Goal: Information Seeking & Learning: Understand process/instructions

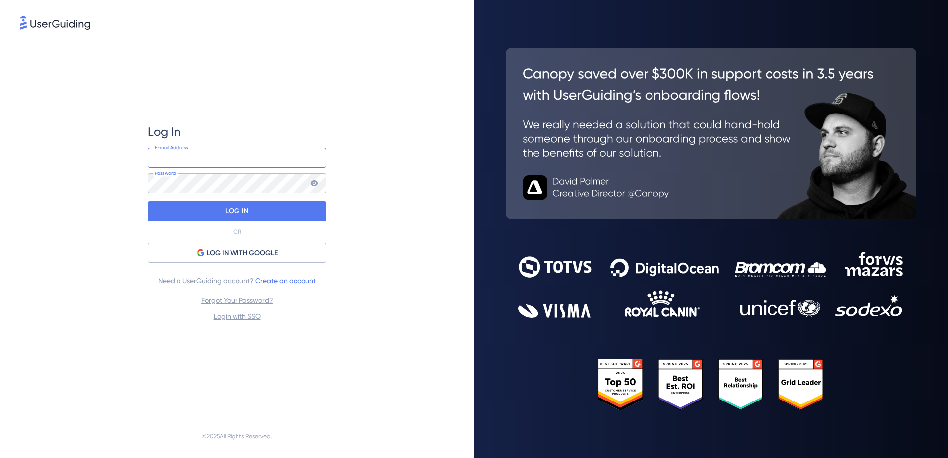
click at [173, 158] on input "email" at bounding box center [237, 158] width 178 height 20
type input "[EMAIL_ADDRESS][DOMAIN_NAME]"
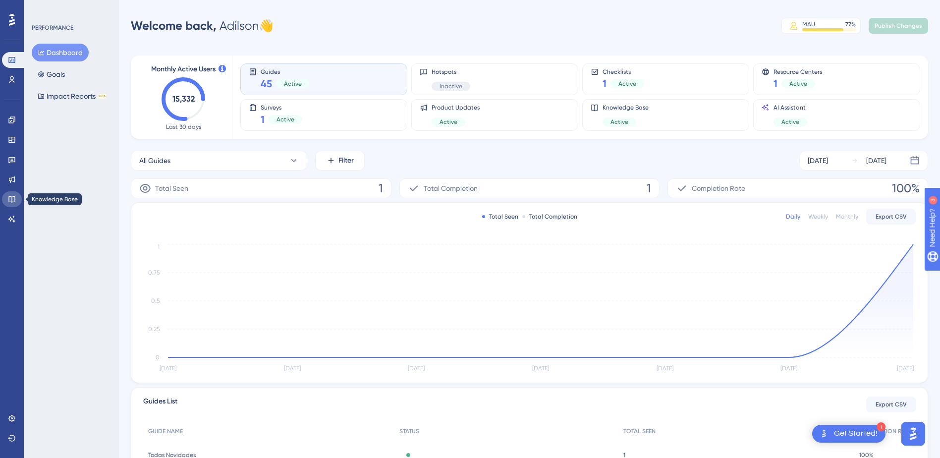
click at [13, 195] on link at bounding box center [12, 199] width 20 height 16
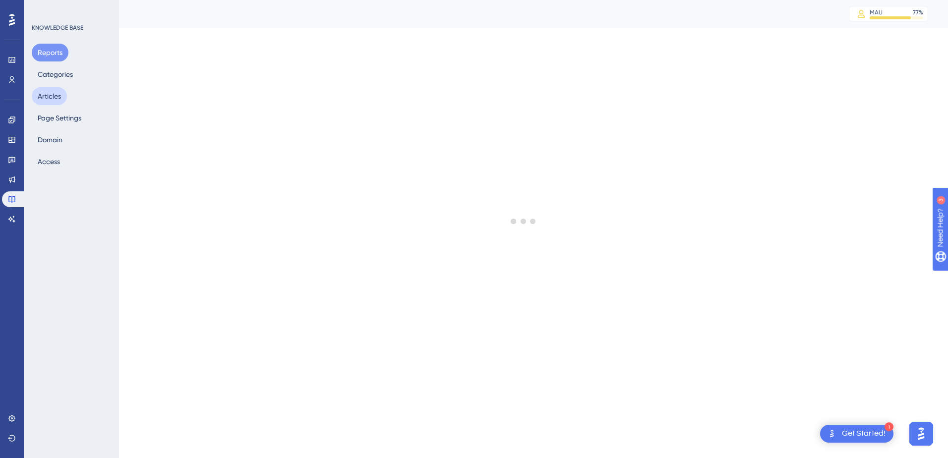
click at [52, 93] on button "Articles" at bounding box center [49, 96] width 35 height 18
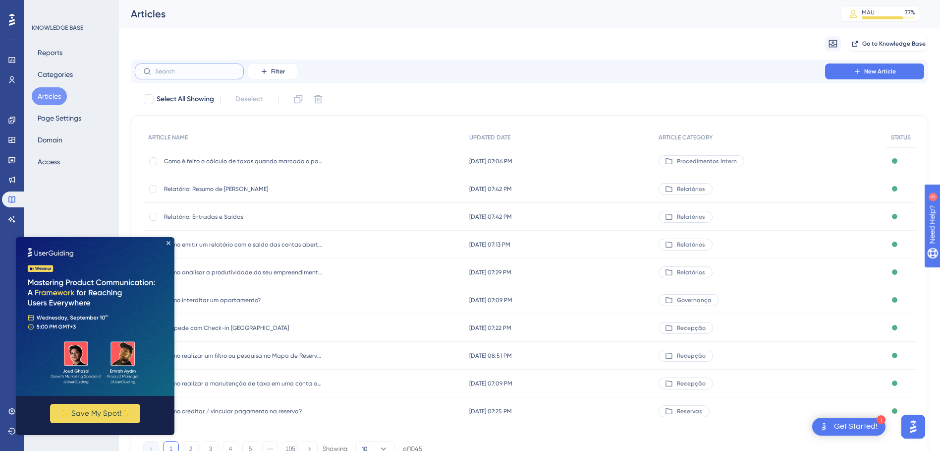
click at [182, 70] on input "text" at bounding box center [195, 71] width 80 height 7
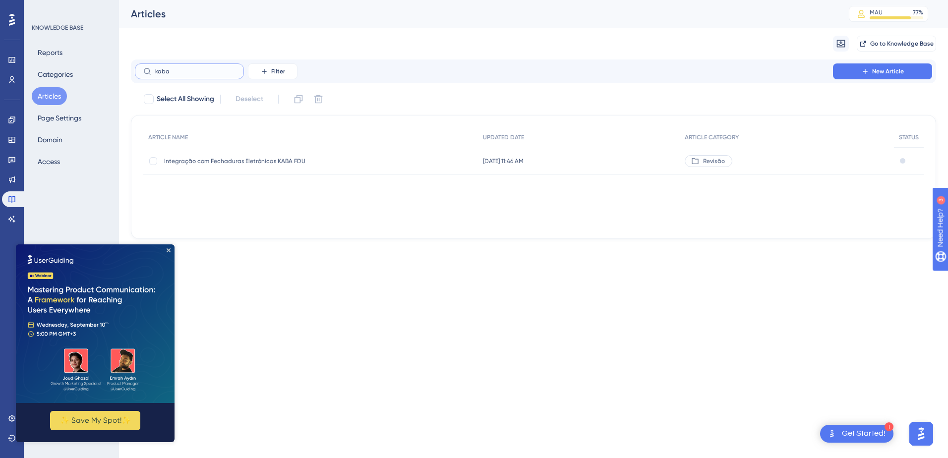
type input "kaba"
click at [223, 158] on span "Integração com Fechaduras Eletrônicas KABA FDU" at bounding box center [243, 161] width 159 height 8
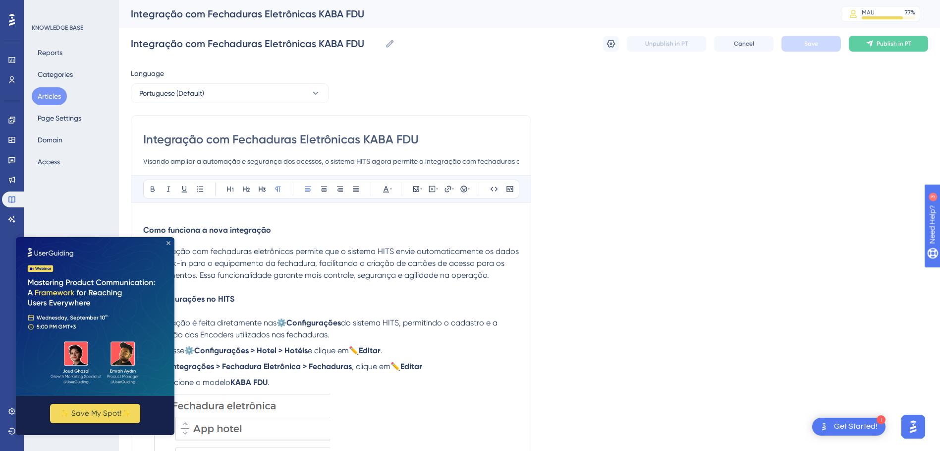
click at [168, 243] on icon "Close Preview" at bounding box center [169, 243] width 4 height 4
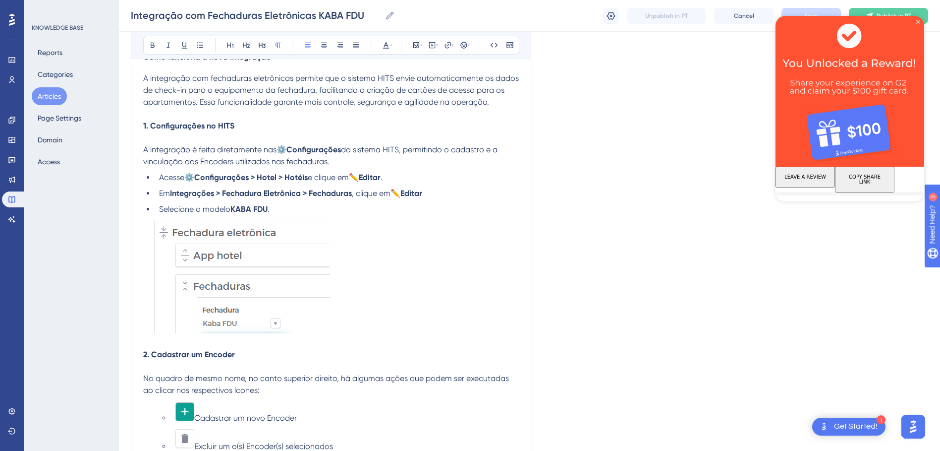
scroll to position [50, 0]
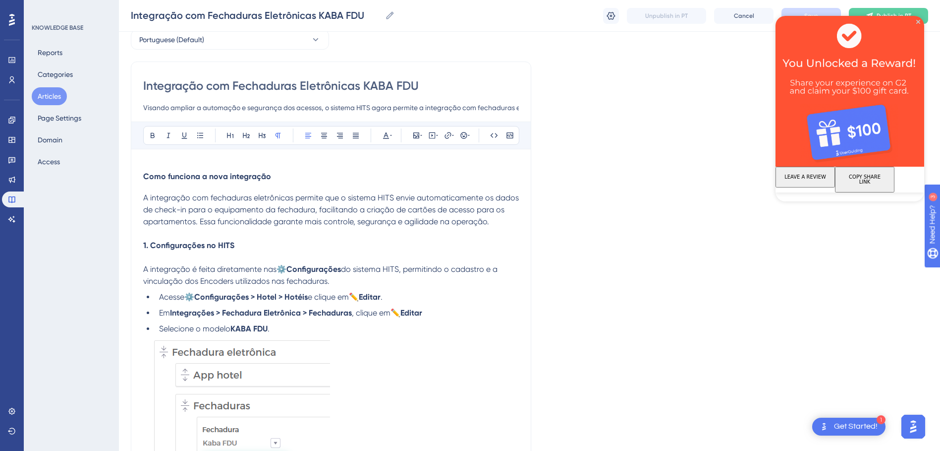
click at [495, 220] on p "A integração com fechaduras eletrônicas permite que o sistema HITS envie automa…" at bounding box center [331, 210] width 376 height 36
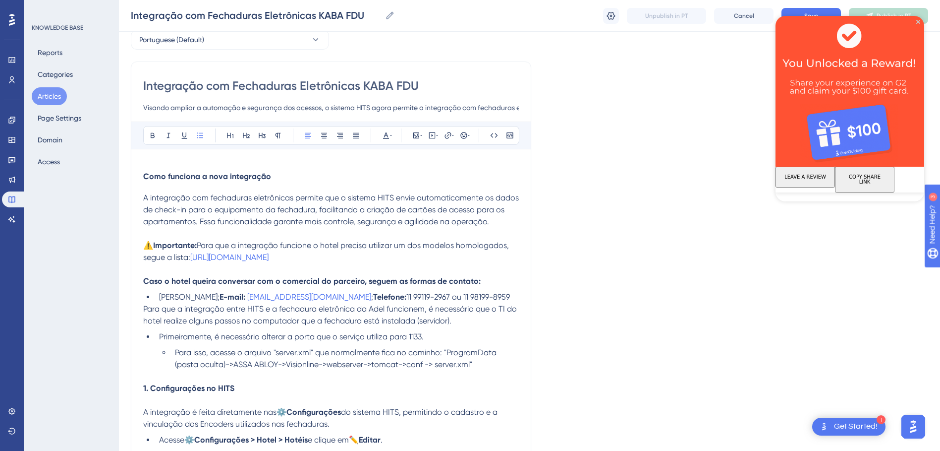
click at [171, 232] on p at bounding box center [331, 233] width 376 height 12
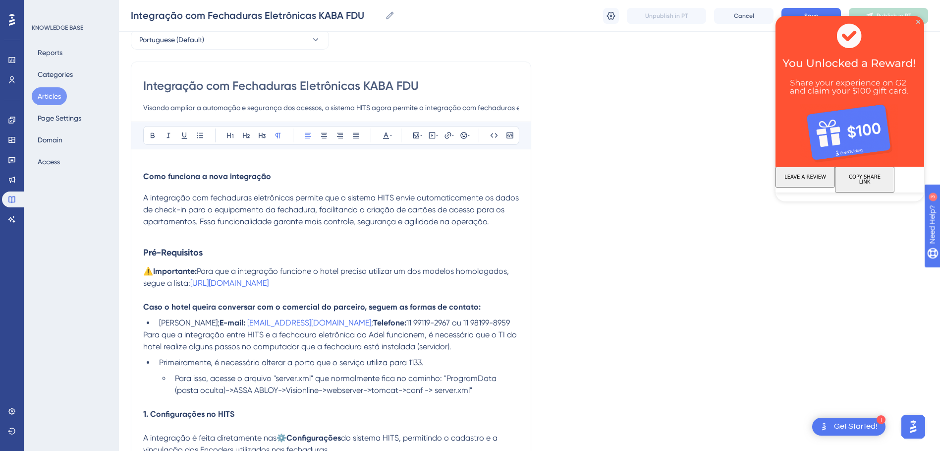
click at [315, 268] on span "Para que a integração funcione o hotel precisa utilizar um dos modelos homologa…" at bounding box center [327, 276] width 368 height 21
click at [513, 272] on p "⚠️Importante: Para que a integração funcione o hotel precisa utilizar um dos mo…" at bounding box center [331, 277] width 376 height 24
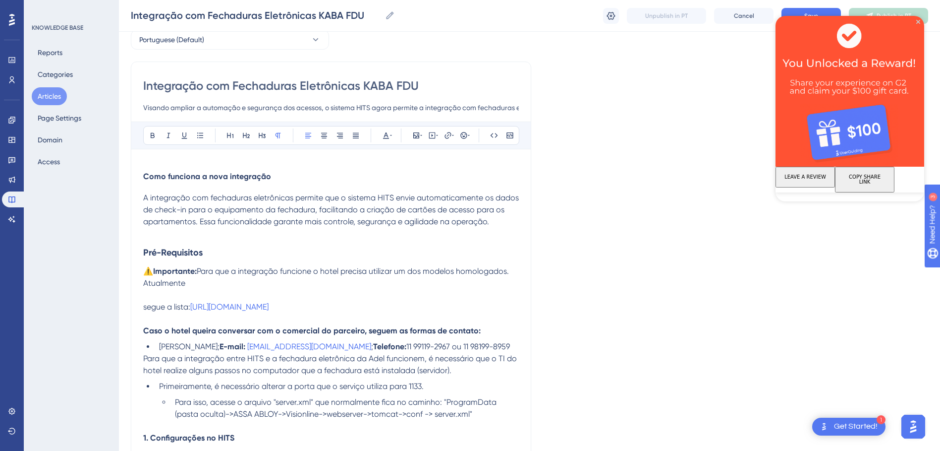
click at [197, 283] on p "Atualmente" at bounding box center [331, 283] width 376 height 12
click at [209, 282] on p "Atualmente" at bounding box center [331, 283] width 376 height 12
click at [189, 282] on span "Atualmente Para a FDU apenas o modelo 790 aproximação é compatível para ser int…" at bounding box center [319, 282] width 352 height 9
click at [229, 283] on span "Atualmente para a FDU apenas o modelo 790 aproximação é compatível para ser int…" at bounding box center [319, 282] width 353 height 9
drag, startPoint x: 269, startPoint y: 281, endPoint x: 361, endPoint y: 284, distance: 92.3
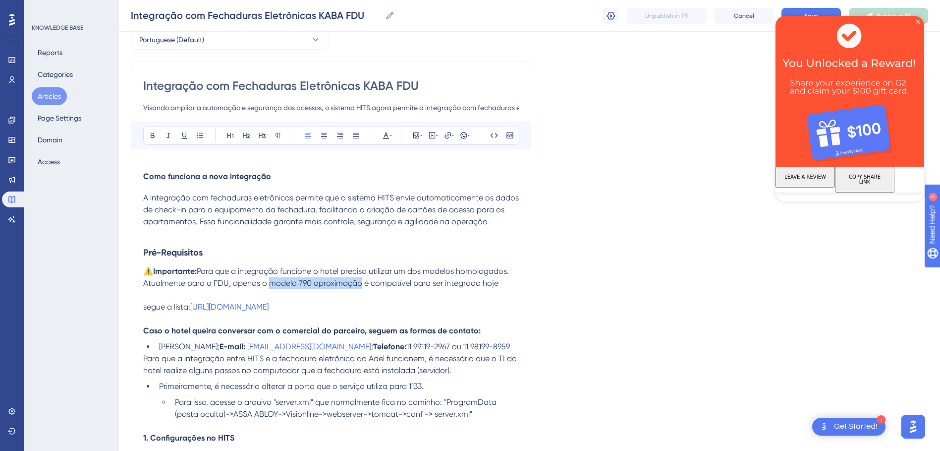
click at [361, 284] on span "Atualmente para a FDU, apenas o modelo 790 aproximação é compatível para ser in…" at bounding box center [320, 282] width 355 height 9
click at [153, 140] on button at bounding box center [153, 135] width 14 height 14
click at [500, 282] on p "Atualmente para a FDU, apenas o modelo 790 aproximação é compatível para ser in…" at bounding box center [331, 283] width 376 height 12
drag, startPoint x: 147, startPoint y: 305, endPoint x: 135, endPoint y: 305, distance: 12.4
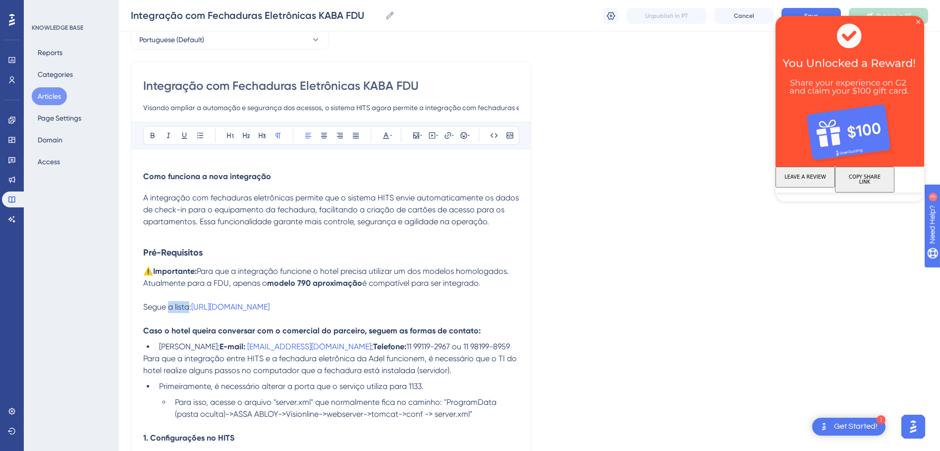
drag, startPoint x: 169, startPoint y: 307, endPoint x: 189, endPoint y: 308, distance: 19.9
click at [189, 308] on span "Segue a lista:" at bounding box center [167, 306] width 48 height 9
drag, startPoint x: 475, startPoint y: 307, endPoint x: 239, endPoint y: 305, distance: 235.4
click at [239, 305] on p "Segue link com o modelo: [URL][DOMAIN_NAME]" at bounding box center [331, 307] width 376 height 12
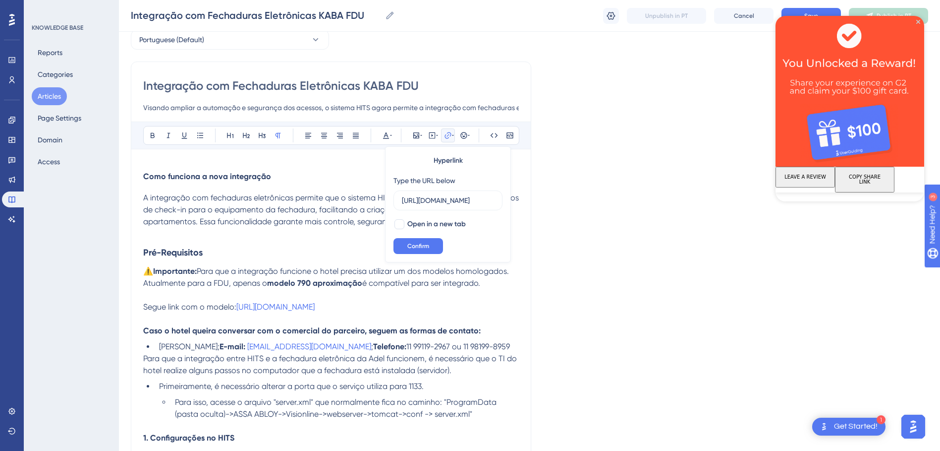
scroll to position [0, 110]
click at [308, 290] on p at bounding box center [331, 295] width 376 height 12
click at [471, 308] on p "Segue link com o modelo: [URL][DOMAIN_NAME]" at bounding box center [331, 307] width 376 height 12
type input "h"
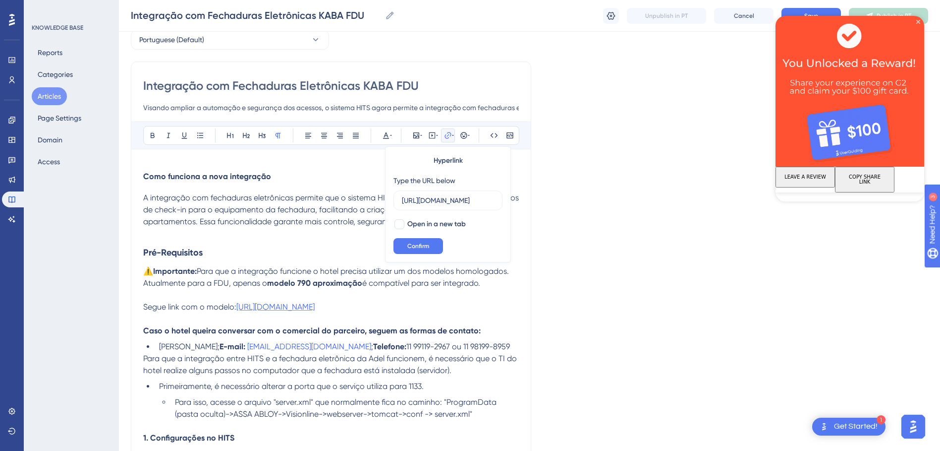
scroll to position [0, 392]
type input "[URL][DOMAIN_NAME]"
click at [410, 238] on button "Confirm" at bounding box center [419, 246] width 50 height 16
click at [481, 309] on p "Segue link com o modelo: [URL][DOMAIN_NAME]" at bounding box center [331, 307] width 376 height 12
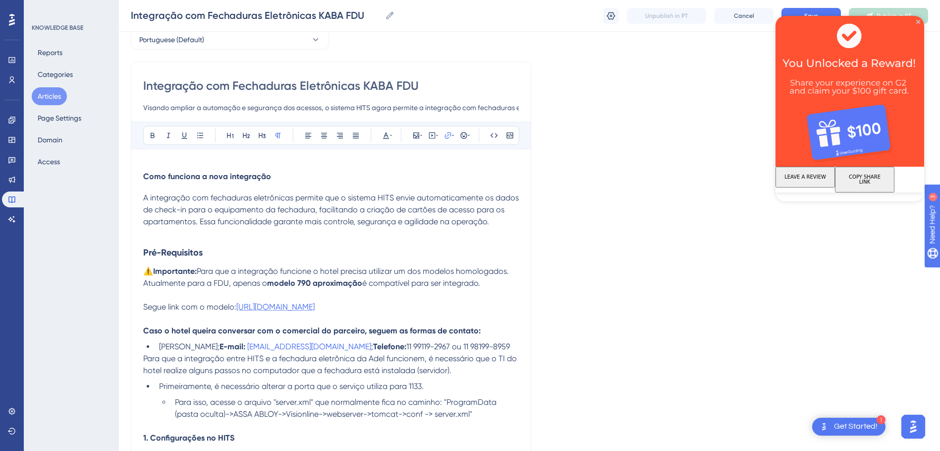
drag, startPoint x: 469, startPoint y: 304, endPoint x: 239, endPoint y: 306, distance: 230.0
click at [239, 306] on p "Segue link com o modelo: [URL][DOMAIN_NAME]" at bounding box center [331, 307] width 376 height 12
drag, startPoint x: 471, startPoint y: 303, endPoint x: 488, endPoint y: 309, distance: 17.7
click at [473, 304] on p "Segue link com o modelo: [URL][DOMAIN_NAME]" at bounding box center [331, 307] width 376 height 12
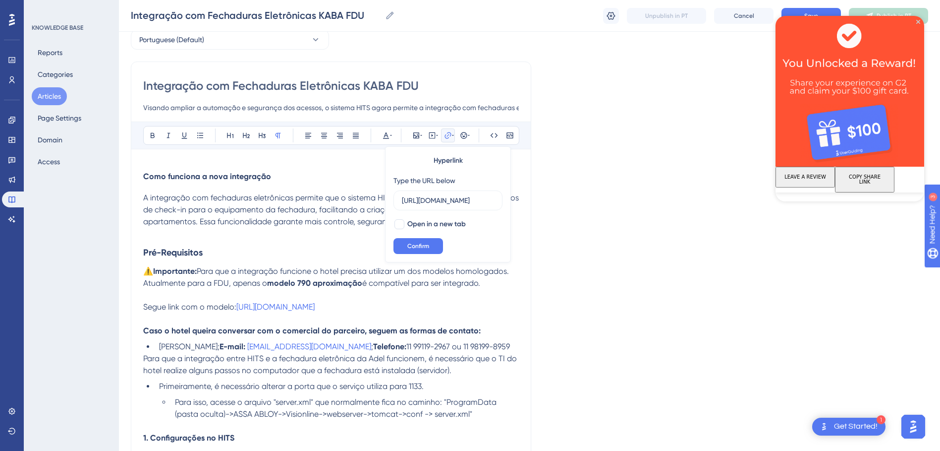
scroll to position [0, 0]
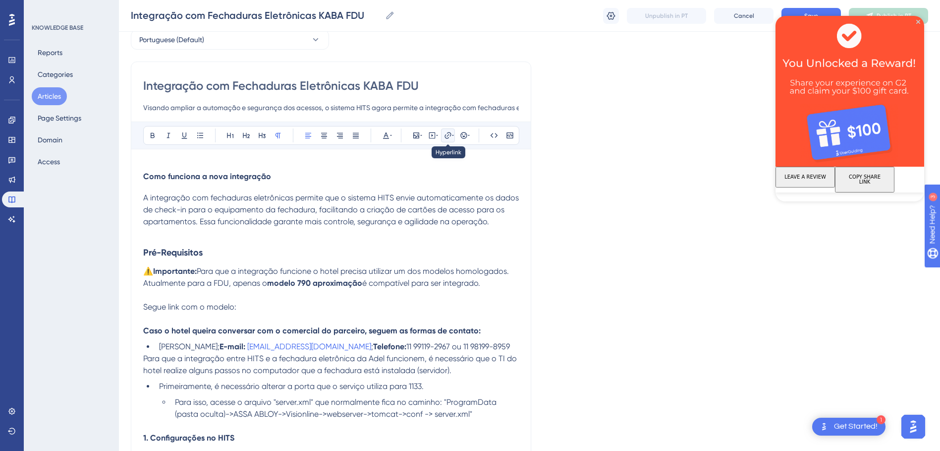
click at [447, 136] on icon at bounding box center [448, 135] width 6 height 6
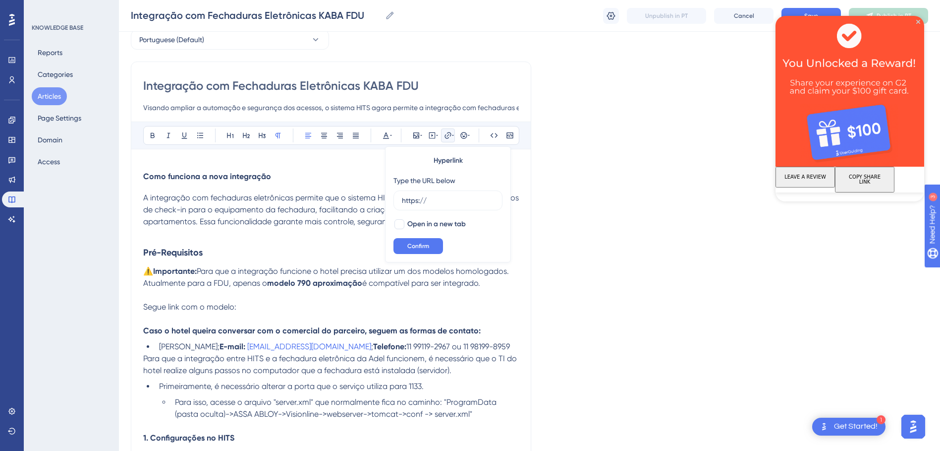
drag, startPoint x: 444, startPoint y: 197, endPoint x: 336, endPoint y: 197, distance: 108.0
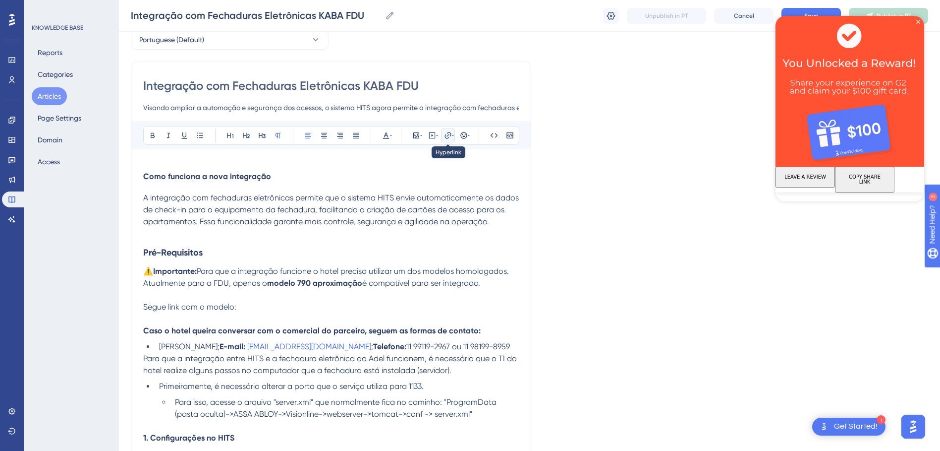
click at [451, 134] on icon at bounding box center [448, 135] width 8 height 8
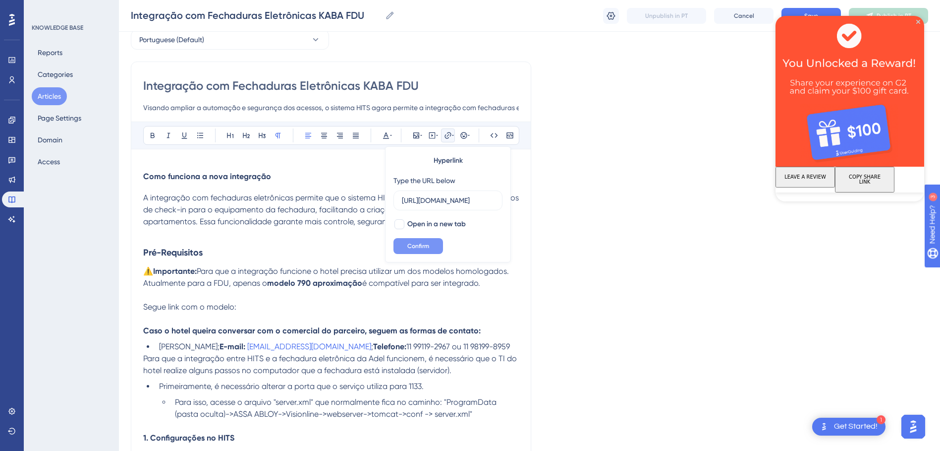
type input "[URL][DOMAIN_NAME]"
click at [421, 246] on span "Confirm" at bounding box center [418, 246] width 22 height 8
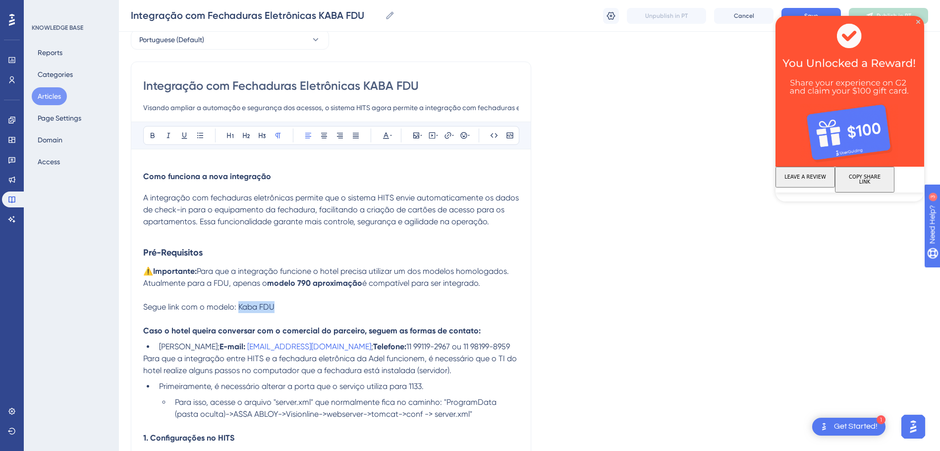
drag, startPoint x: 275, startPoint y: 309, endPoint x: 240, endPoint y: 304, distance: 35.5
click at [239, 304] on p "Segue link com o modelo: Kaba FDU" at bounding box center [331, 307] width 376 height 12
click at [446, 134] on icon at bounding box center [448, 135] width 8 height 8
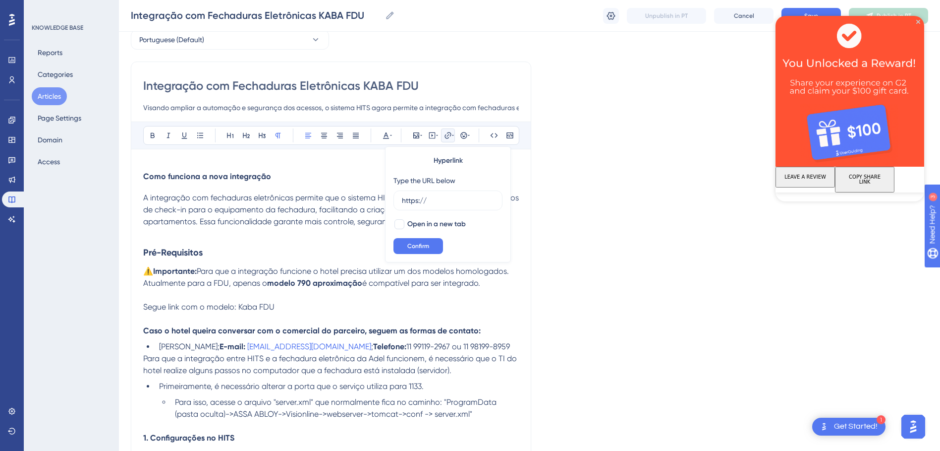
drag, startPoint x: 446, startPoint y: 199, endPoint x: 316, endPoint y: 201, distance: 129.9
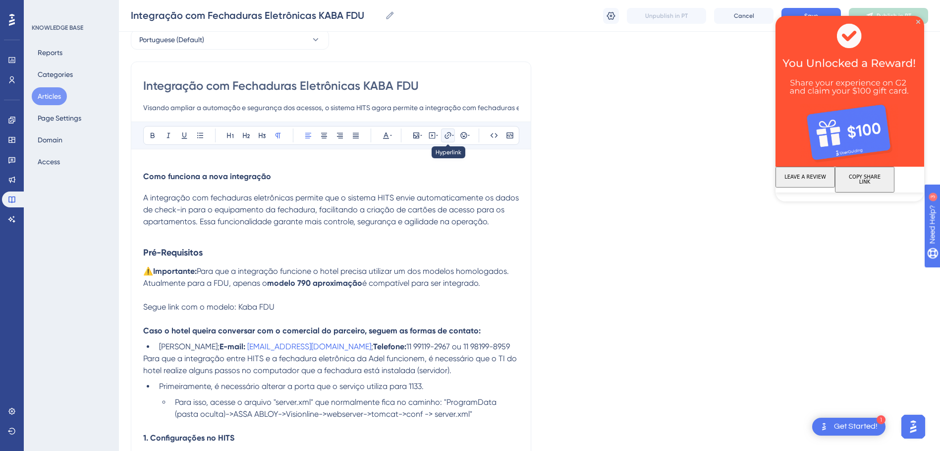
click at [448, 133] on icon at bounding box center [448, 135] width 8 height 8
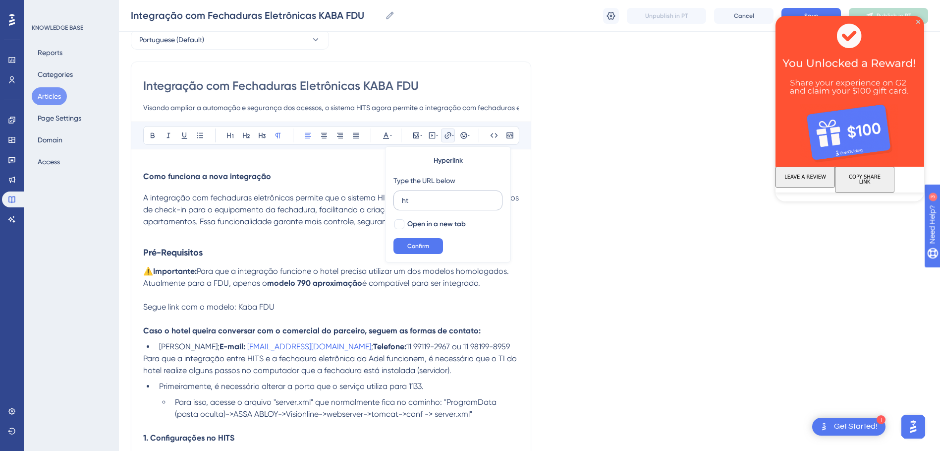
type input "h"
type input "[URL][DOMAIN_NAME]"
click at [420, 247] on span "Confirm" at bounding box center [418, 246] width 22 height 8
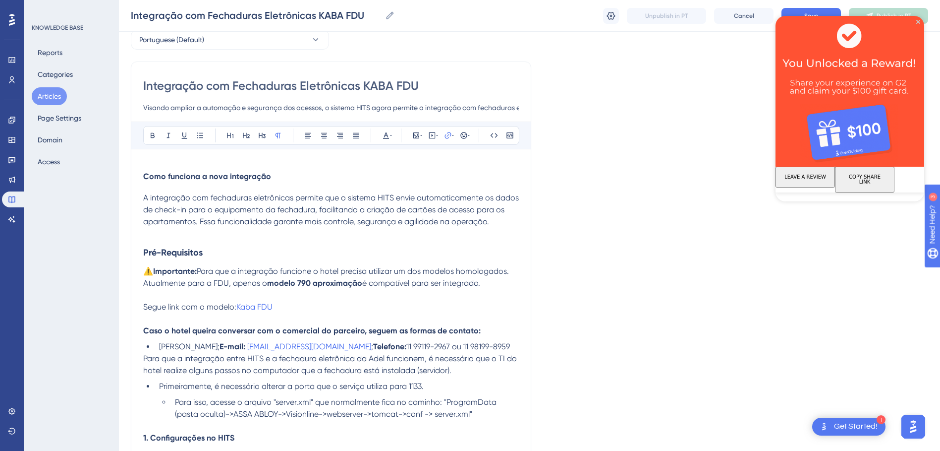
click at [398, 289] on p at bounding box center [331, 295] width 376 height 12
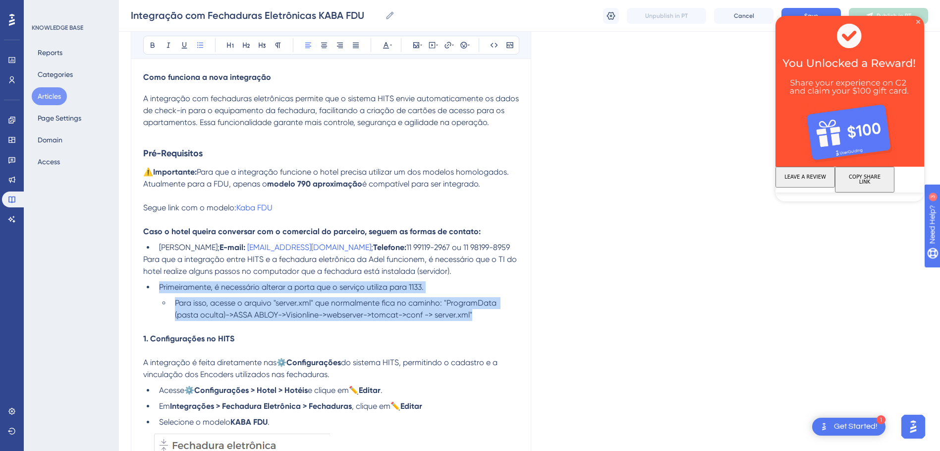
drag, startPoint x: 481, startPoint y: 315, endPoint x: 130, endPoint y: 283, distance: 352.3
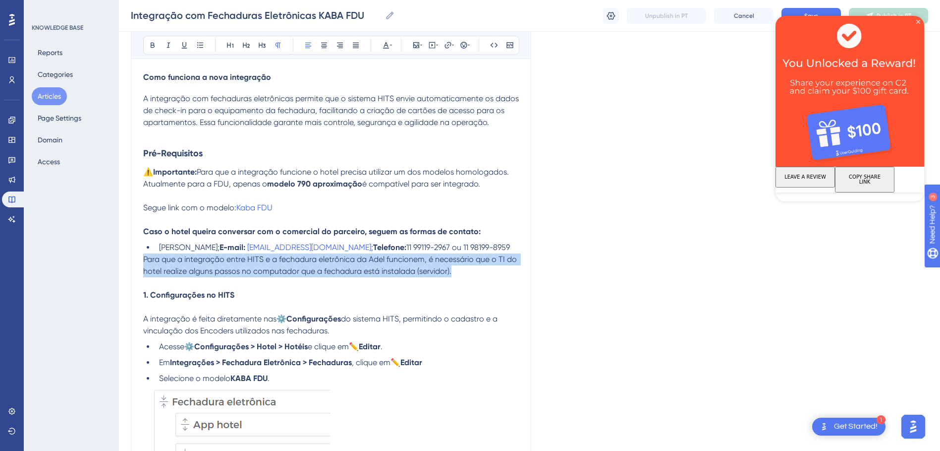
drag, startPoint x: 464, startPoint y: 268, endPoint x: 131, endPoint y: 264, distance: 333.1
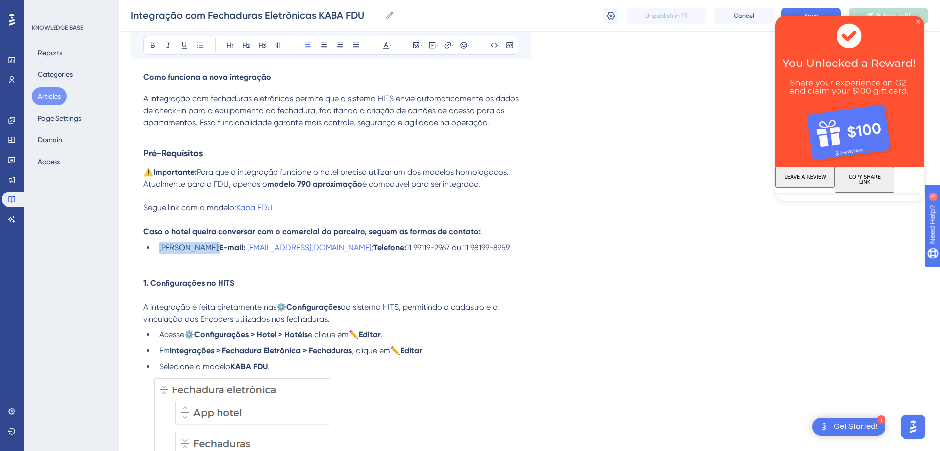
drag, startPoint x: 159, startPoint y: 244, endPoint x: 221, endPoint y: 296, distance: 80.2
click at [216, 245] on span "[PERSON_NAME];" at bounding box center [189, 246] width 60 height 9
drag, startPoint x: 190, startPoint y: 246, endPoint x: 306, endPoint y: 248, distance: 116.0
click at [306, 248] on li "; E-mail: [EMAIL_ADDRESS][DOMAIN_NAME] ; Telefone: [PHONE_NUMBER] ou [PHONE_NUM…" at bounding box center [337, 247] width 364 height 12
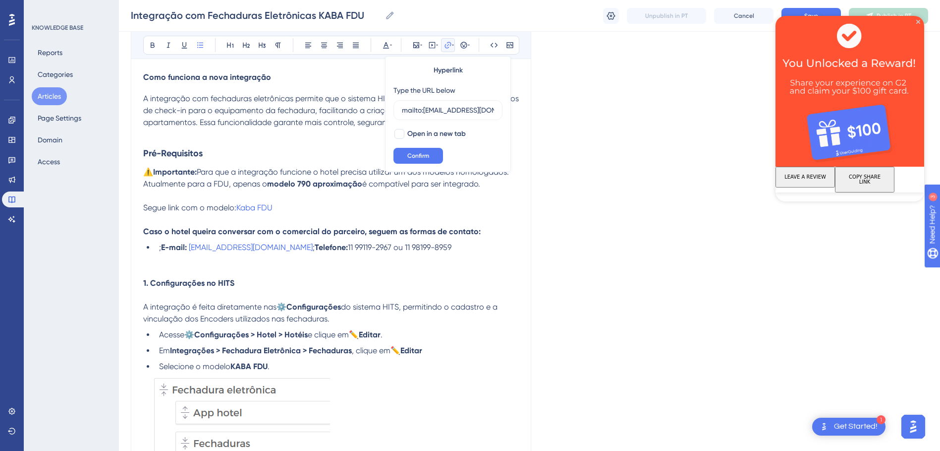
scroll to position [0, 32]
click at [295, 270] on p at bounding box center [331, 271] width 376 height 12
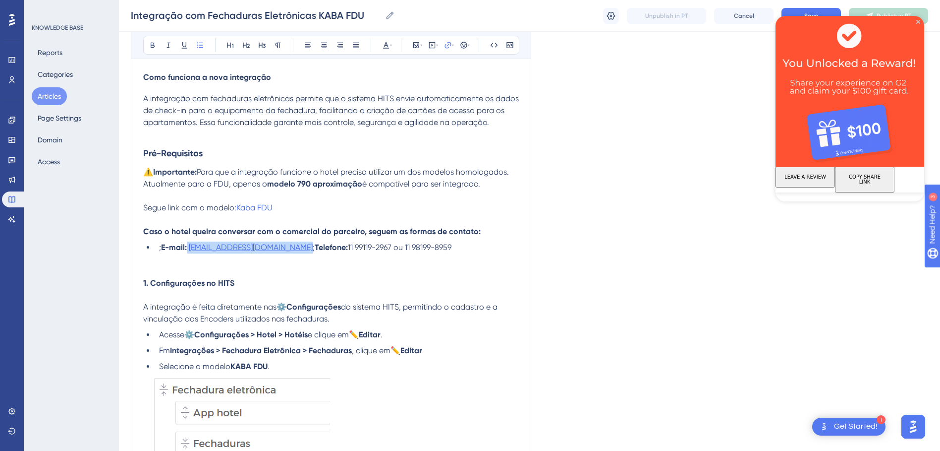
drag, startPoint x: 189, startPoint y: 244, endPoint x: 306, endPoint y: 246, distance: 117.0
click at [306, 246] on li "; E-mail: [EMAIL_ADDRESS][DOMAIN_NAME] ; Telefone: [PHONE_NUMBER] ou [PHONE_NUM…" at bounding box center [337, 247] width 364 height 12
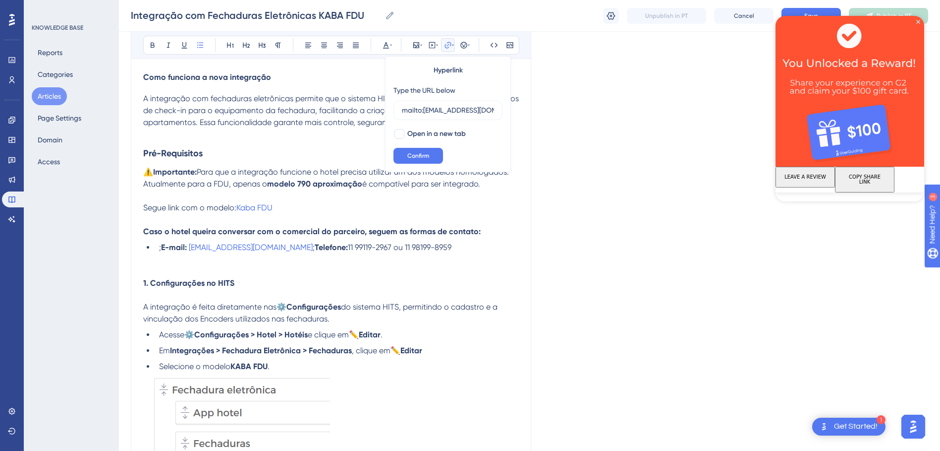
scroll to position [0, 32]
click at [454, 259] on p at bounding box center [331, 259] width 376 height 12
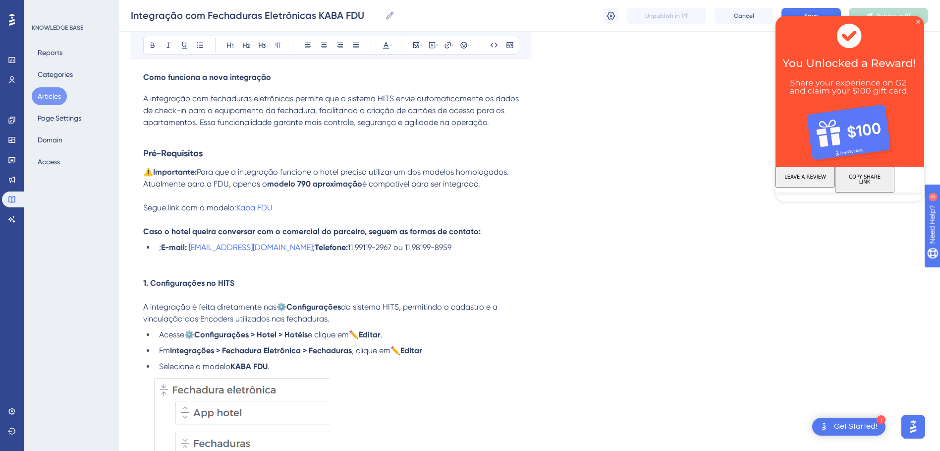
click at [313, 249] on span ";" at bounding box center [314, 246] width 2 height 9
drag, startPoint x: 233, startPoint y: 246, endPoint x: 371, endPoint y: 257, distance: 138.2
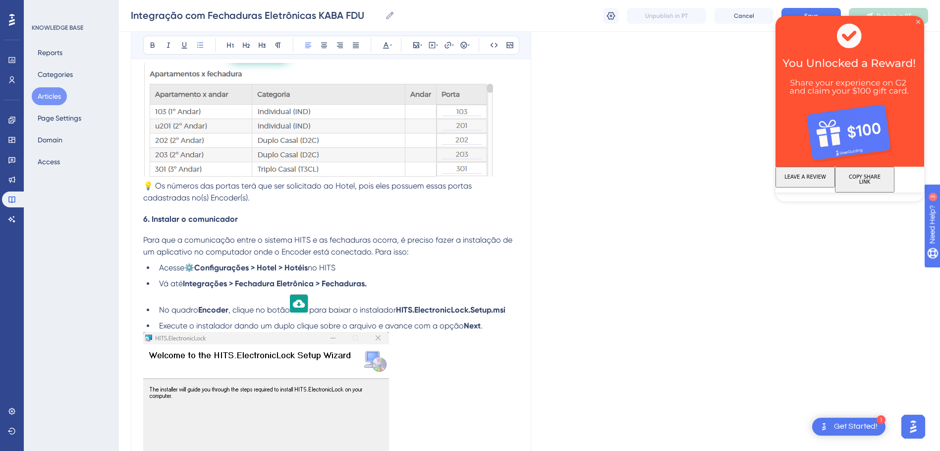
scroll to position [1487, 0]
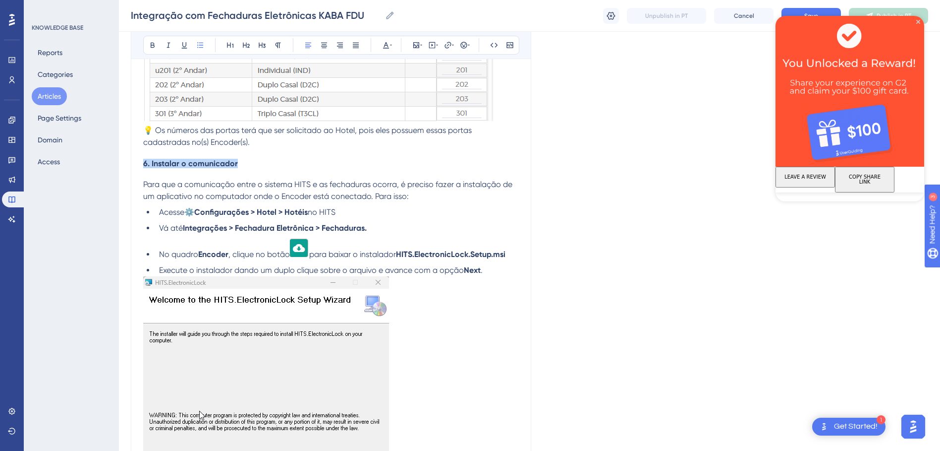
drag, startPoint x: 252, startPoint y: 164, endPoint x: 140, endPoint y: 164, distance: 112.0
click at [416, 215] on li "Acesse ⚙️Configurações > Hotel > Hotéis no HITS" at bounding box center [337, 212] width 364 height 12
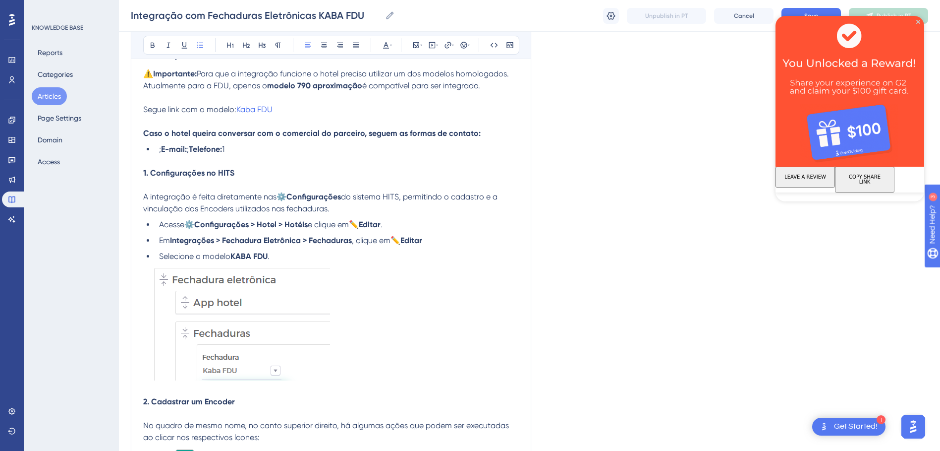
scroll to position [248, 0]
drag, startPoint x: 244, startPoint y: 149, endPoint x: 146, endPoint y: 128, distance: 100.3
click at [326, 109] on p "Segue link com o modelo: Kaba FDU" at bounding box center [331, 109] width 376 height 12
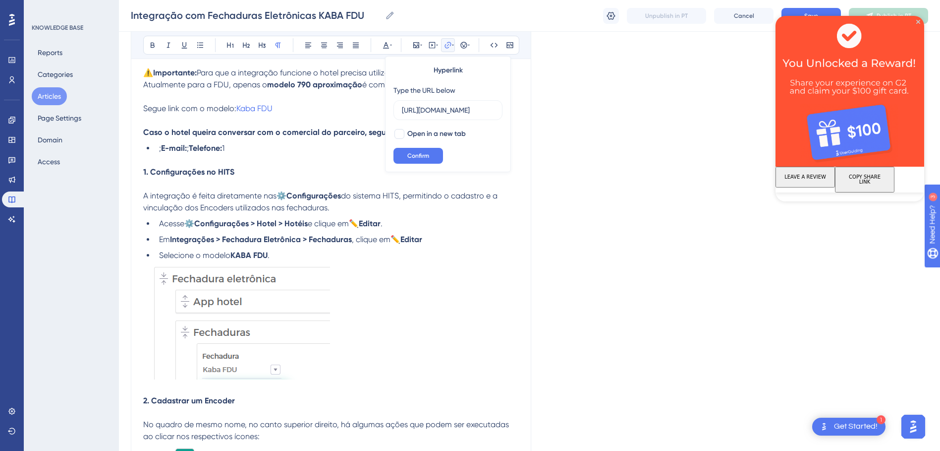
scroll to position [0, 392]
click at [447, 252] on li "Selecione o modelo KABA FDU ." at bounding box center [337, 255] width 364 height 12
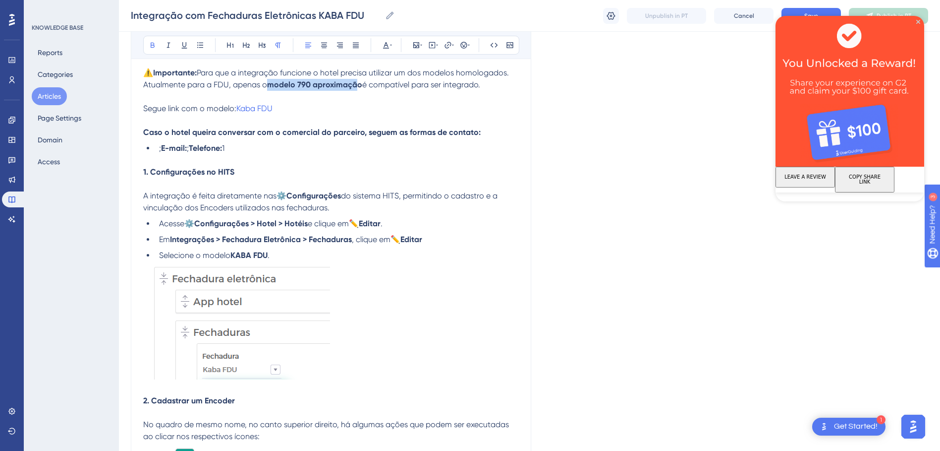
drag, startPoint x: 268, startPoint y: 84, endPoint x: 358, endPoint y: 87, distance: 90.2
click at [358, 87] on p "Atualmente para a FDU, apenas o modelo 790 aproximação é compatível para ser in…" at bounding box center [331, 85] width 376 height 12
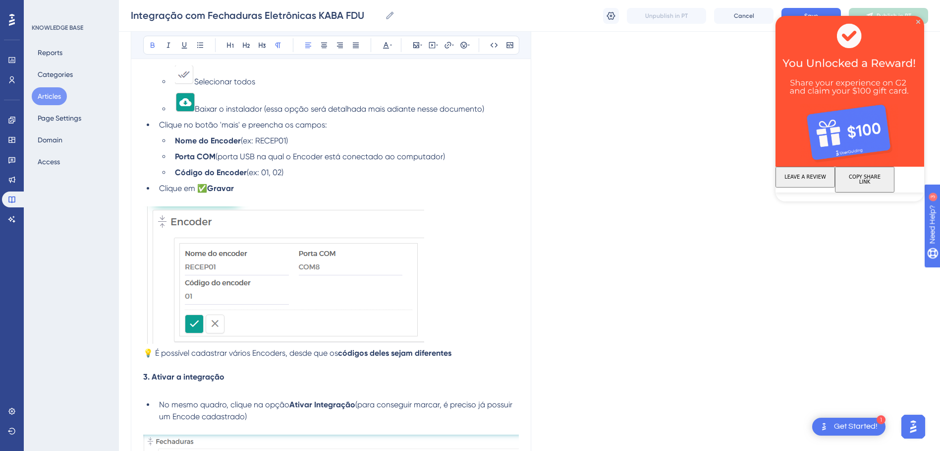
scroll to position [694, 0]
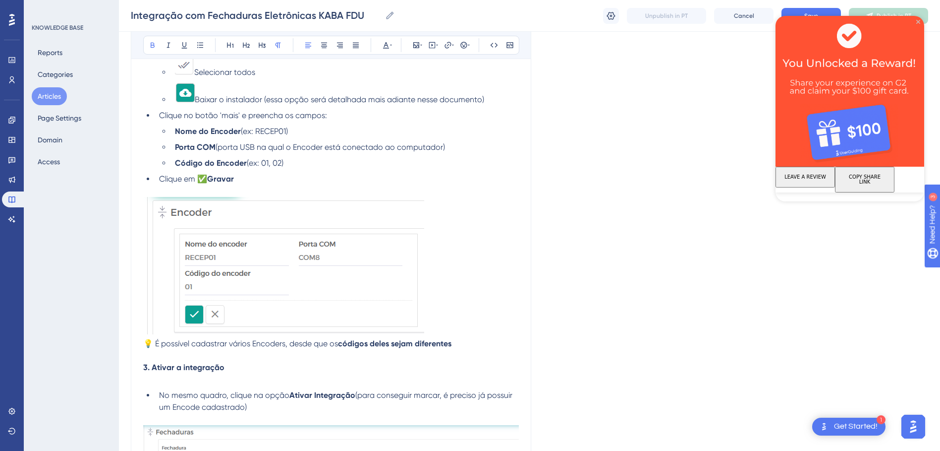
click at [919, 21] on icon "Close Preview" at bounding box center [918, 22] width 4 height 4
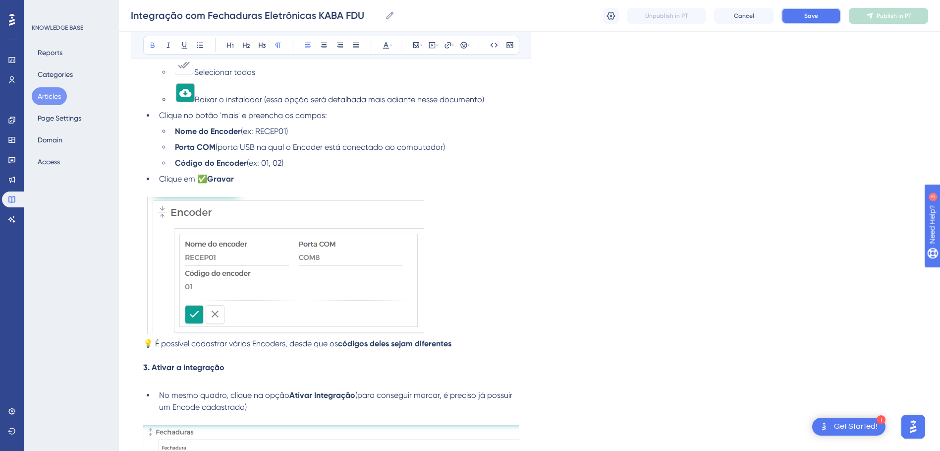
click at [811, 19] on span "Save" at bounding box center [811, 16] width 14 height 8
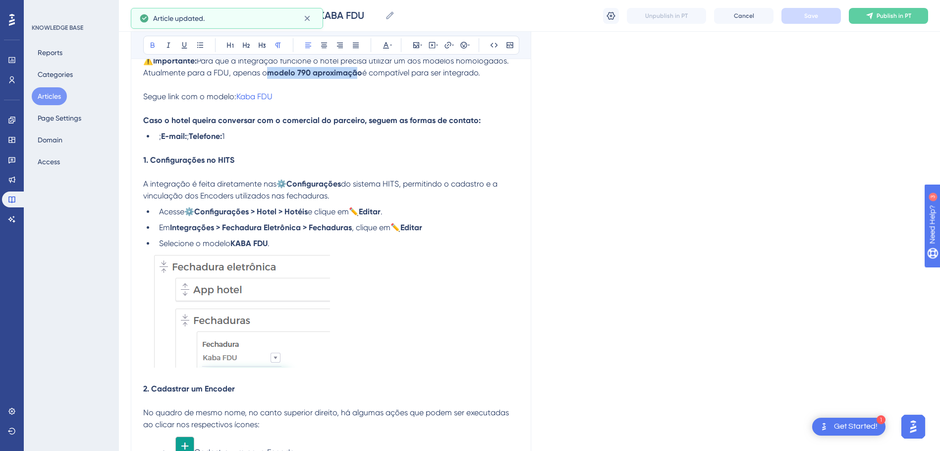
scroll to position [198, 0]
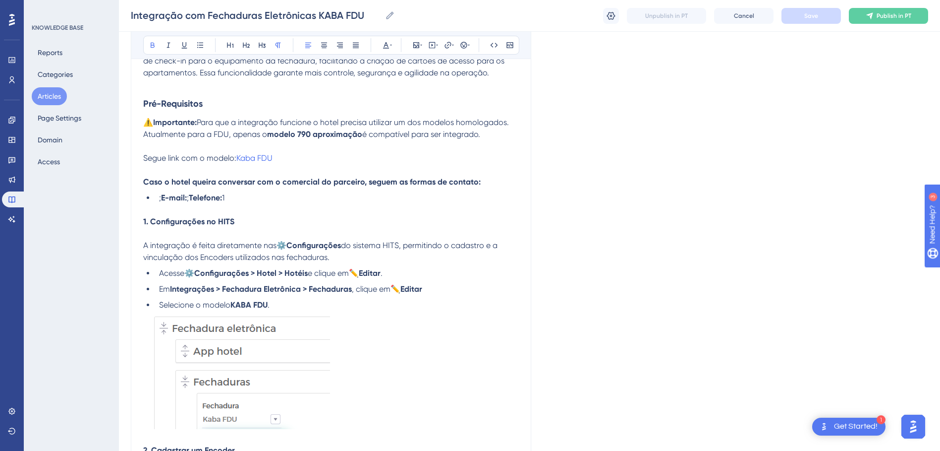
click at [163, 147] on p at bounding box center [331, 146] width 376 height 12
drag, startPoint x: 411, startPoint y: 121, endPoint x: 424, endPoint y: 121, distance: 12.4
click at [424, 121] on span "Para que a integração funcione o hotel precisa utilizar um dos modelos homologa…" at bounding box center [353, 121] width 312 height 9
click at [441, 120] on span "Para que a integração funcione o hotel precisa utilizar um modelos homologados." at bounding box center [345, 121] width 297 height 9
click at [488, 121] on span "Para que a integração funcione o hotel precisa utilizar um modelo homologados." at bounding box center [343, 121] width 293 height 9
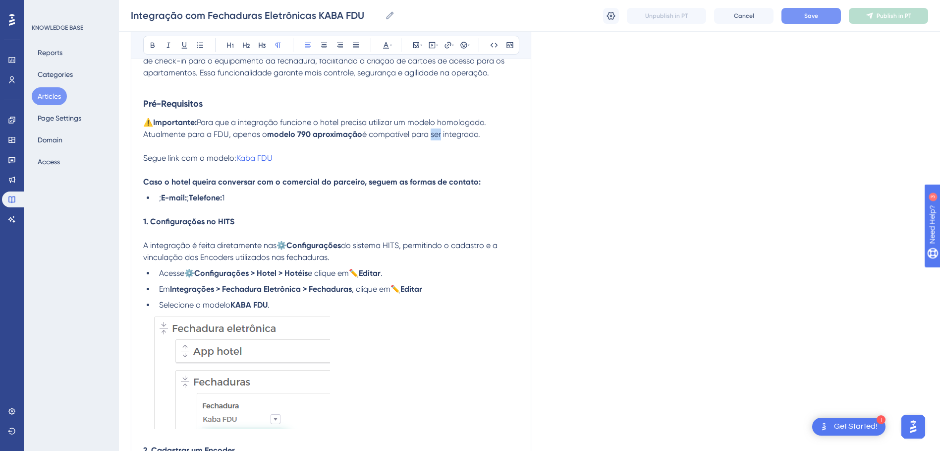
drag, startPoint x: 432, startPoint y: 134, endPoint x: 442, endPoint y: 135, distance: 10.0
click at [442, 135] on span "é compatível para ser integrado." at bounding box center [421, 133] width 118 height 9
click at [405, 158] on p "Segue link com o modelo: Kaba FDU" at bounding box center [331, 158] width 376 height 12
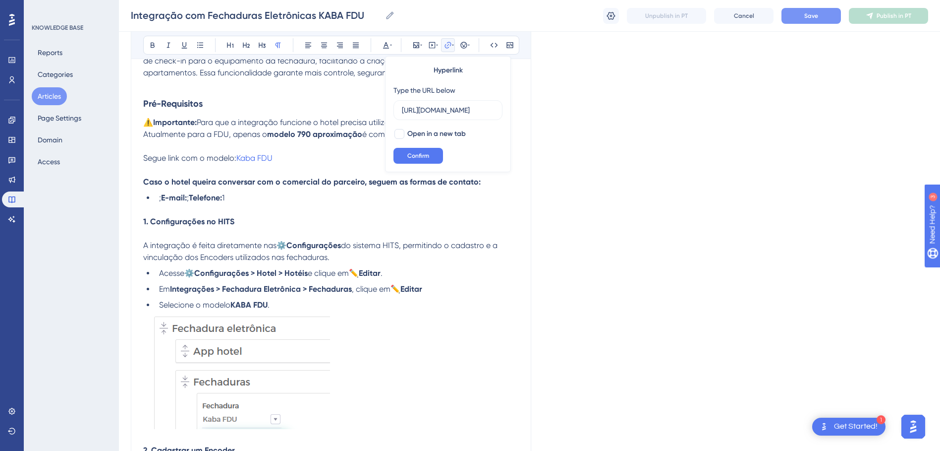
scroll to position [0, 392]
click at [515, 217] on p "1. Configurações no HITS" at bounding box center [331, 222] width 376 height 12
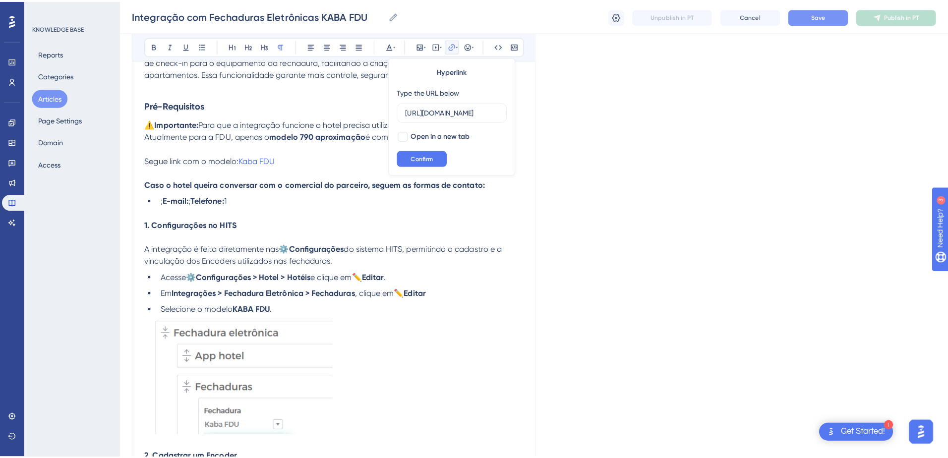
scroll to position [0, 0]
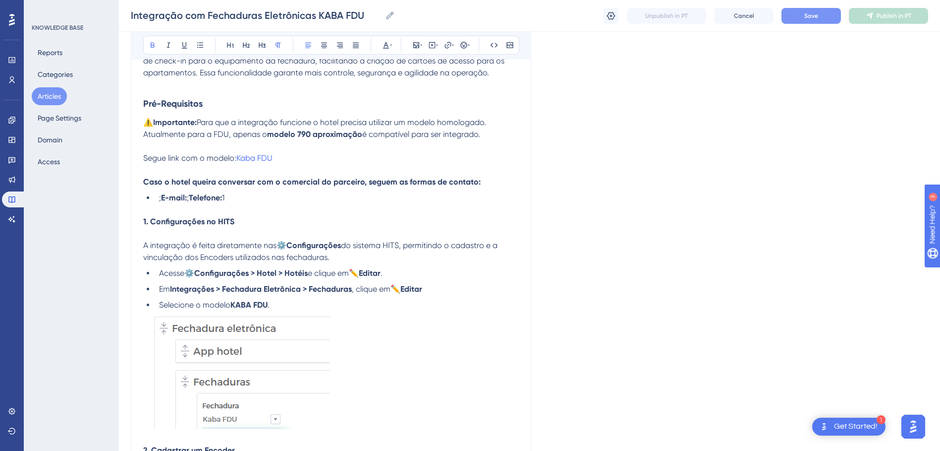
click at [252, 197] on li "; E-mail: ; Telefone: 1" at bounding box center [337, 198] width 364 height 12
click at [163, 198] on strong "E-mail:" at bounding box center [174, 197] width 26 height 9
click at [237, 195] on li "E-mail: ; Telefone:" at bounding box center [337, 198] width 364 height 12
drag, startPoint x: 193, startPoint y: 197, endPoint x: 219, endPoint y: 251, distance: 60.1
click at [226, 198] on li "E-mail: ; Telefone: ; site: Soluções de segurança e acesso | dormakaba" at bounding box center [337, 198] width 364 height 12
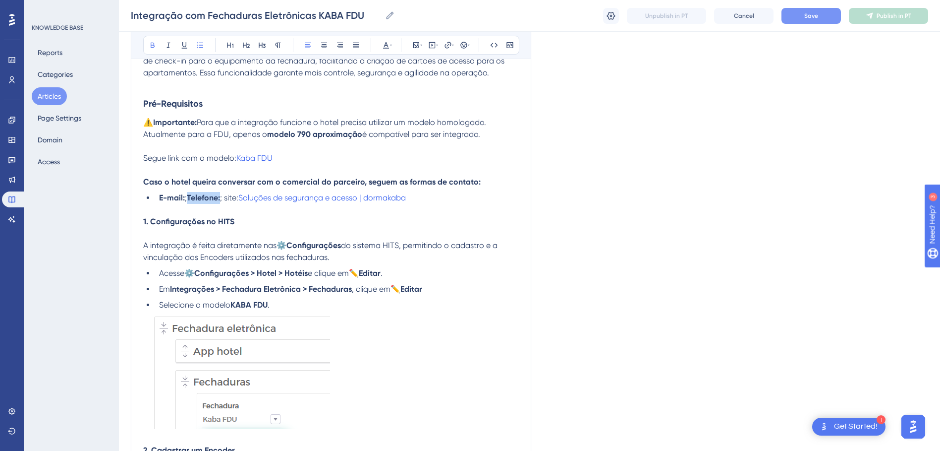
copy strong "Telefone:"
drag, startPoint x: 233, startPoint y: 197, endPoint x: 248, endPoint y: 200, distance: 15.1
click at [238, 200] on span "; site:" at bounding box center [229, 197] width 18 height 9
drag, startPoint x: 238, startPoint y: 198, endPoint x: 260, endPoint y: 198, distance: 21.8
click at [255, 198] on strong "Telefone:" at bounding box center [238, 197] width 33 height 9
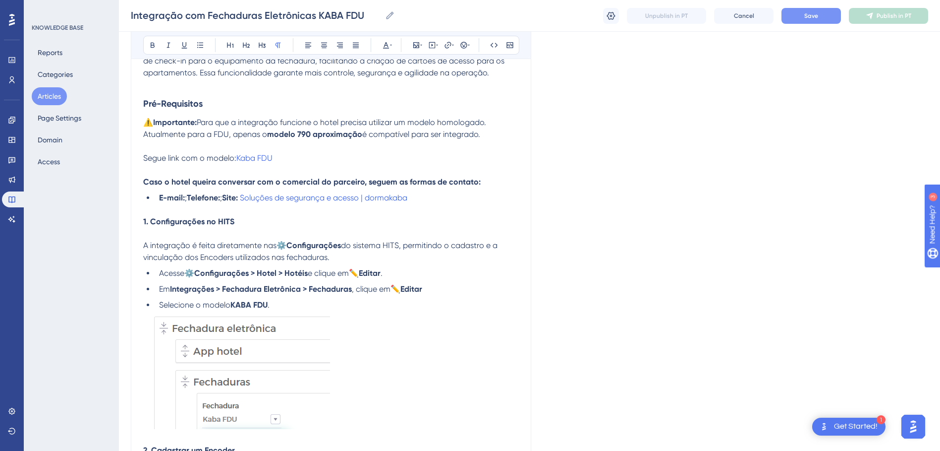
click at [478, 207] on p at bounding box center [331, 210] width 376 height 12
click at [819, 13] on button "Save" at bounding box center [811, 16] width 59 height 16
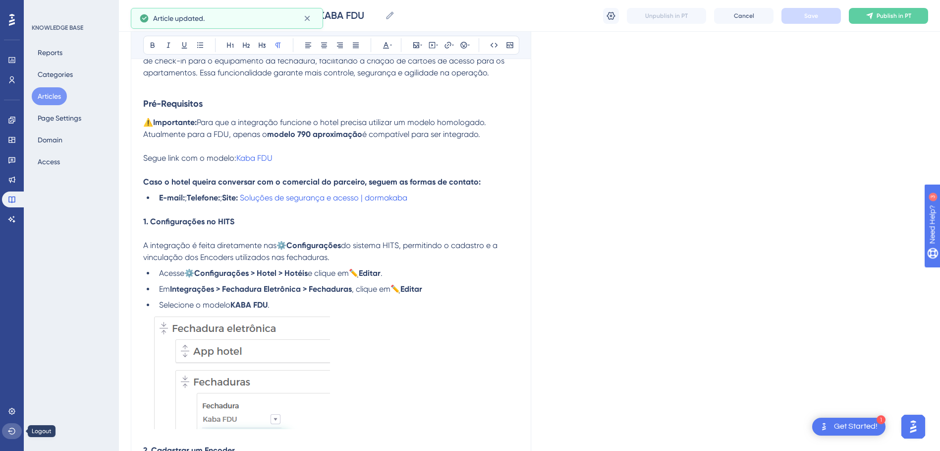
click at [13, 431] on icon at bounding box center [12, 431] width 8 height 8
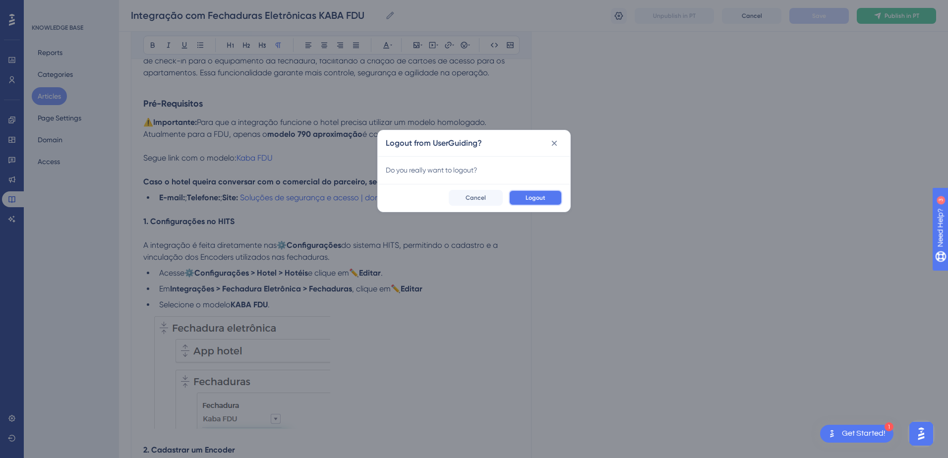
click at [543, 193] on button "Logout" at bounding box center [536, 198] width 54 height 16
